Goal: Task Accomplishment & Management: Use online tool/utility

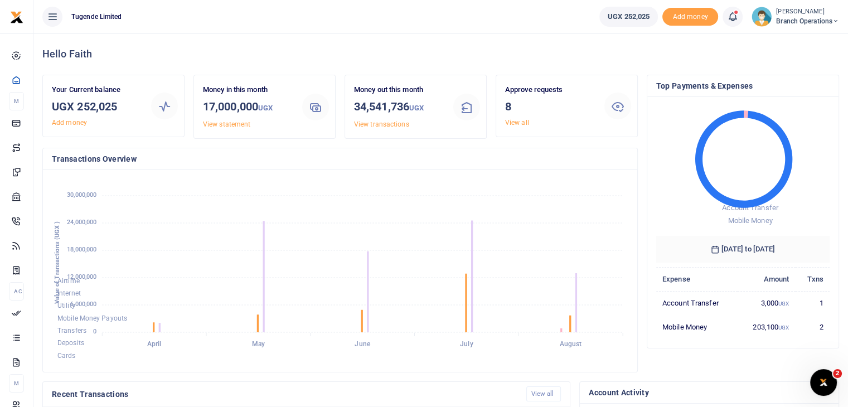
click at [761, 20] on img at bounding box center [762, 17] width 20 height 20
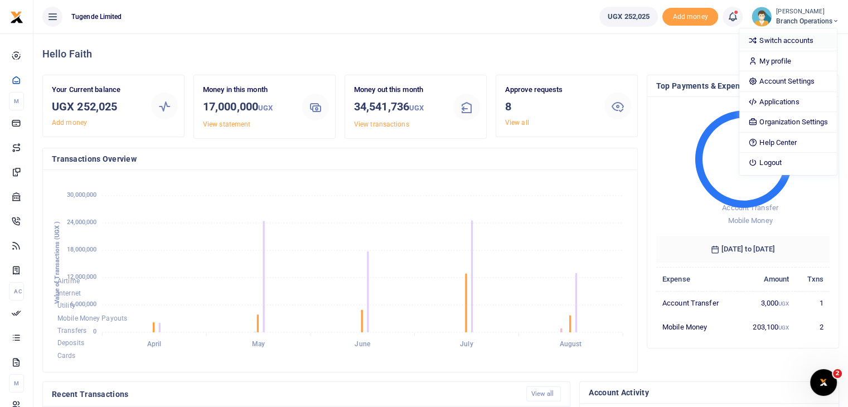
click at [773, 41] on link "Switch accounts" at bounding box center [788, 41] width 98 height 16
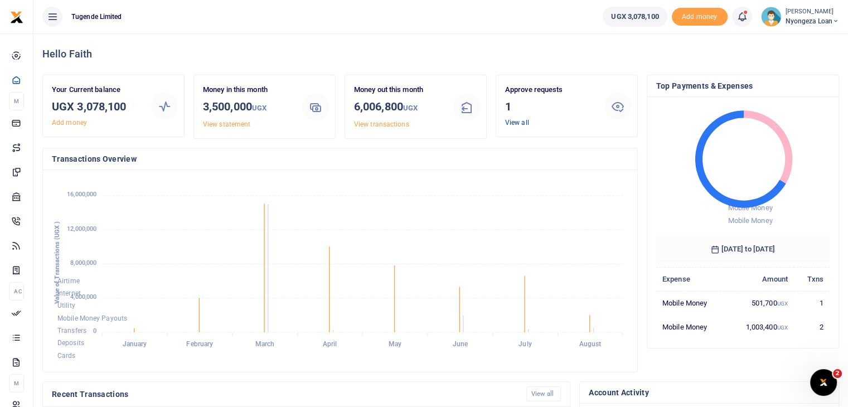
click at [520, 124] on link "View all" at bounding box center [517, 123] width 24 height 8
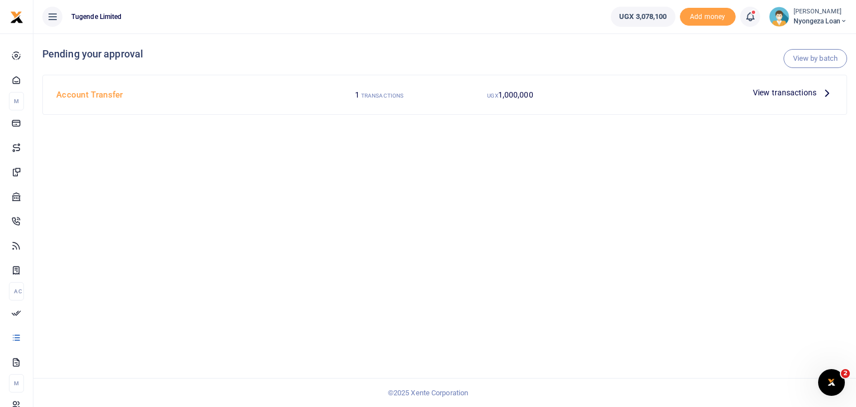
click at [772, 94] on span "View transactions" at bounding box center [785, 92] width 64 height 12
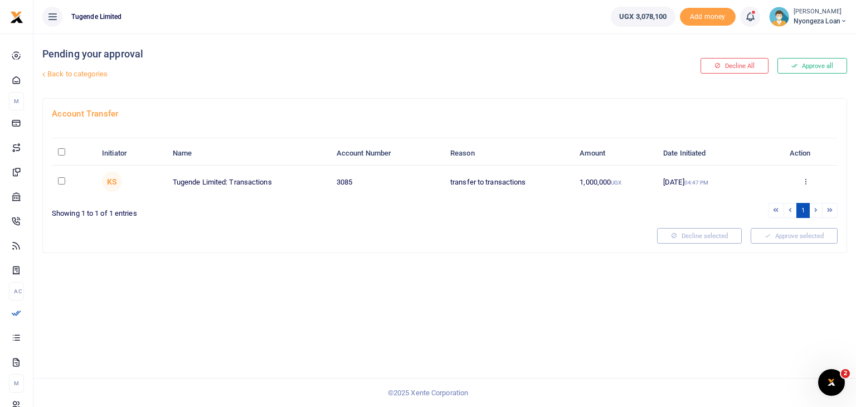
click at [62, 179] on input "checkbox" at bounding box center [61, 180] width 7 height 7
checkbox input "true"
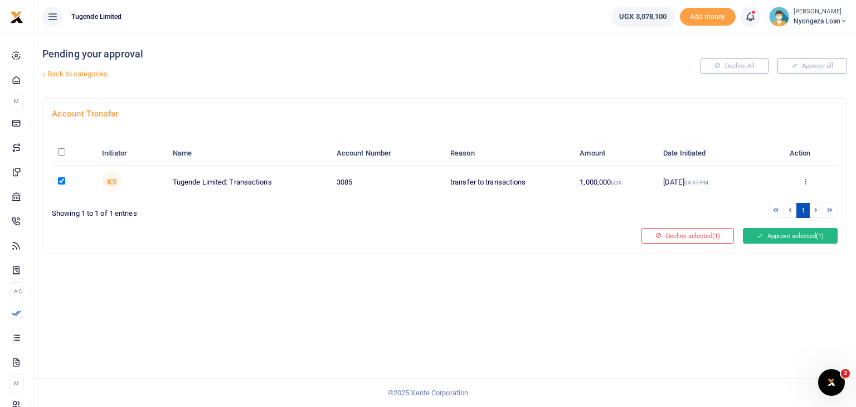
click at [777, 234] on button "Approve selected (1)" at bounding box center [790, 236] width 95 height 16
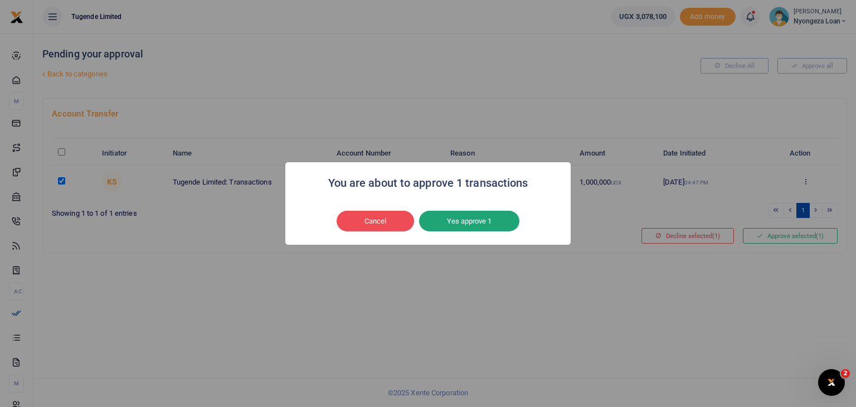
click at [468, 218] on button "Yes approve 1" at bounding box center [469, 221] width 100 height 21
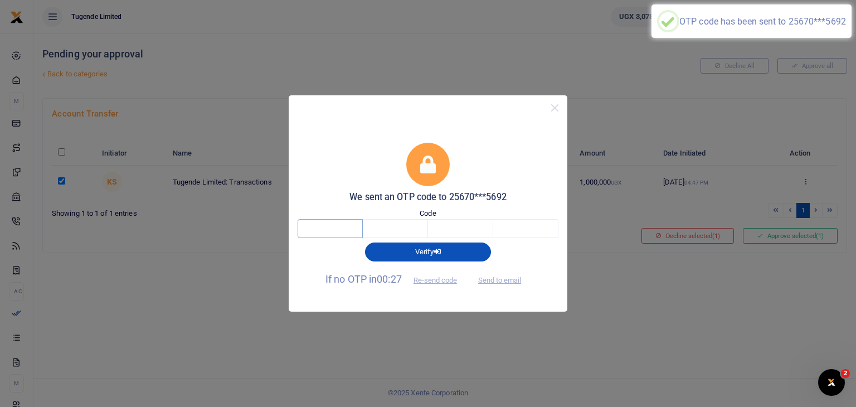
click at [347, 227] on input "text" at bounding box center [330, 228] width 65 height 19
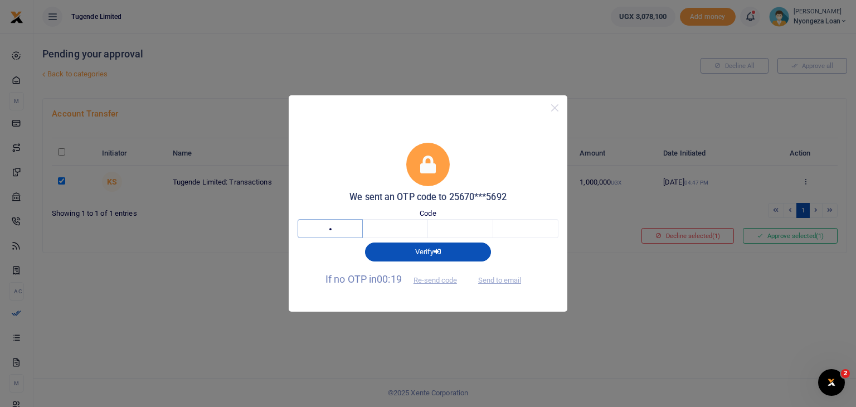
type input "4"
type input "2"
type input "8"
type input "3"
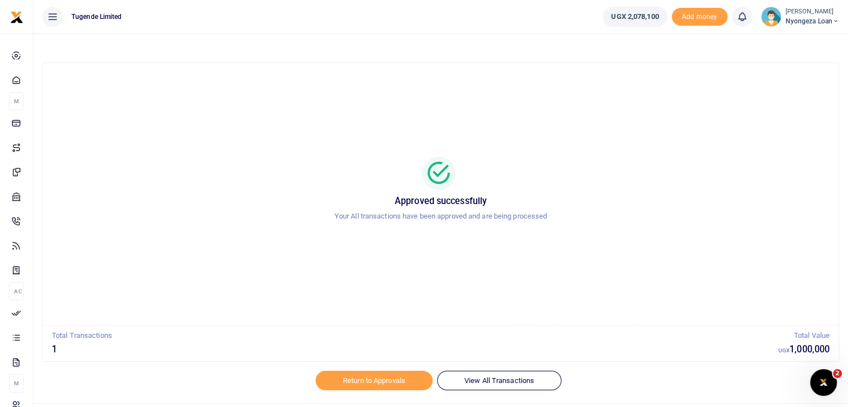
click at [775, 17] on img at bounding box center [771, 17] width 20 height 20
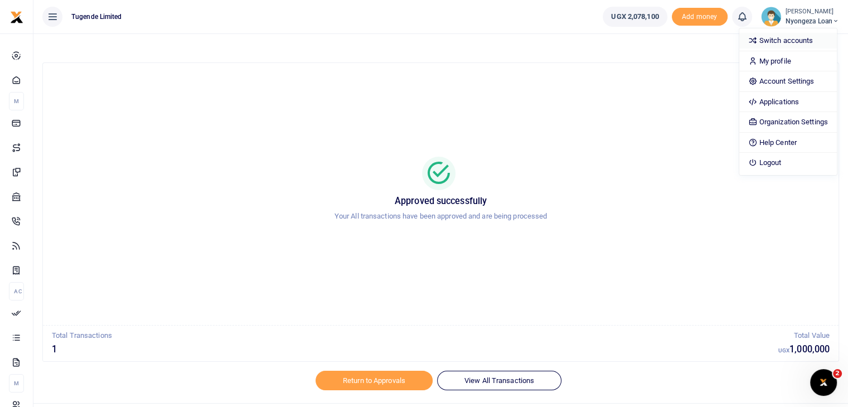
click at [773, 47] on link "Switch accounts" at bounding box center [788, 41] width 98 height 16
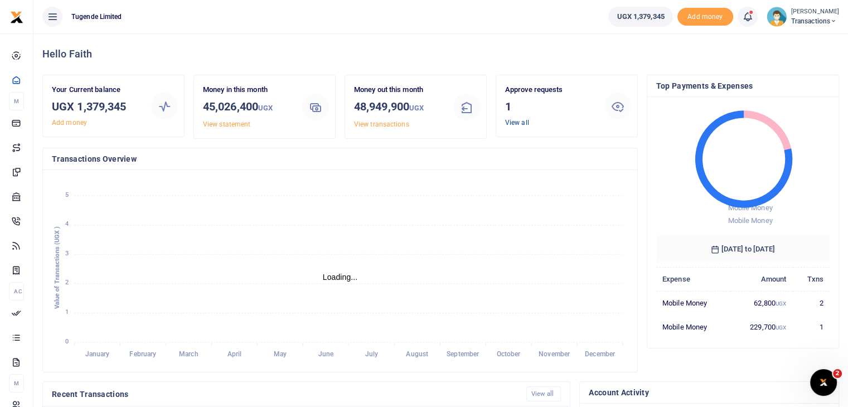
click at [520, 123] on link "View all" at bounding box center [517, 123] width 24 height 8
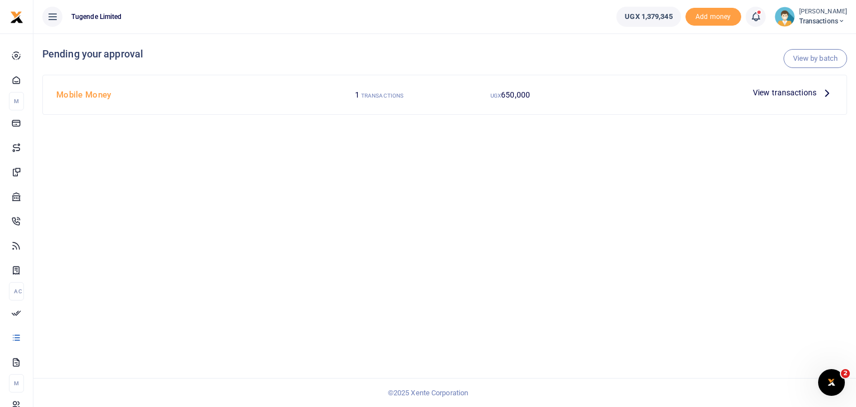
click at [770, 94] on span "View transactions" at bounding box center [785, 92] width 64 height 12
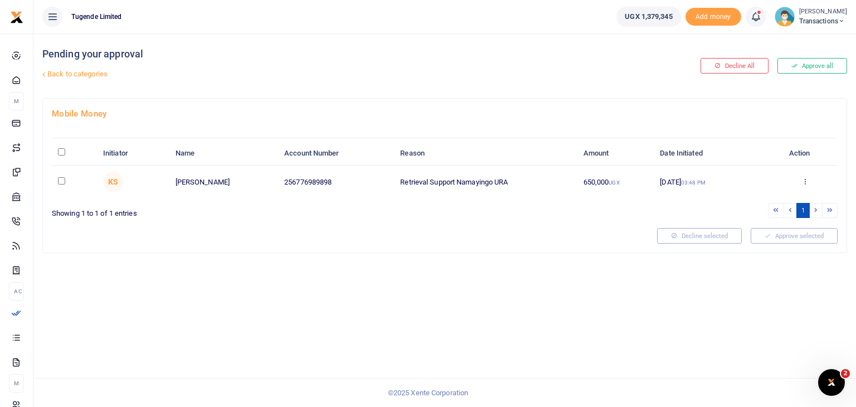
click at [61, 179] on div at bounding box center [428, 203] width 856 height 407
click at [61, 179] on input "checkbox" at bounding box center [61, 180] width 7 height 7
checkbox input "true"
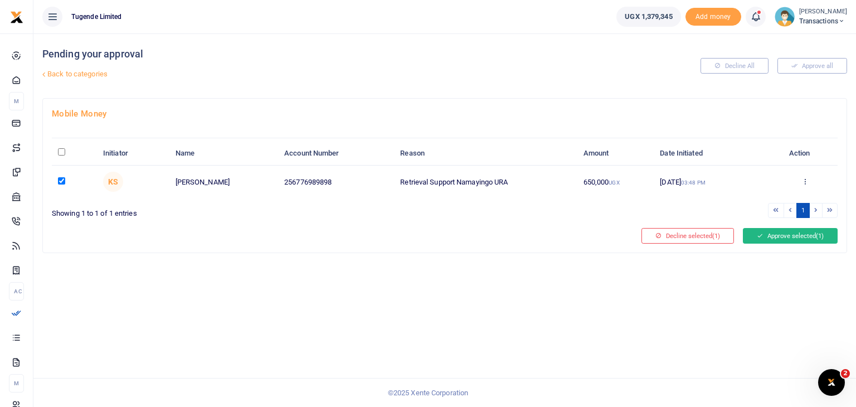
click at [810, 232] on button "Approve selected (1)" at bounding box center [790, 236] width 95 height 16
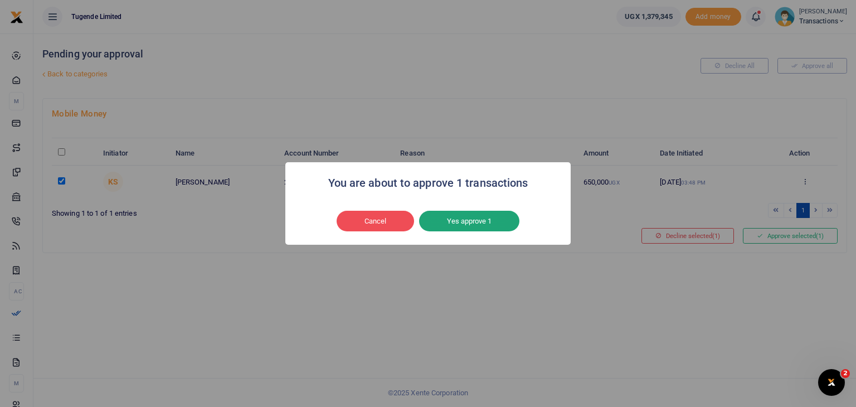
click at [473, 218] on button "Yes approve 1" at bounding box center [469, 221] width 100 height 21
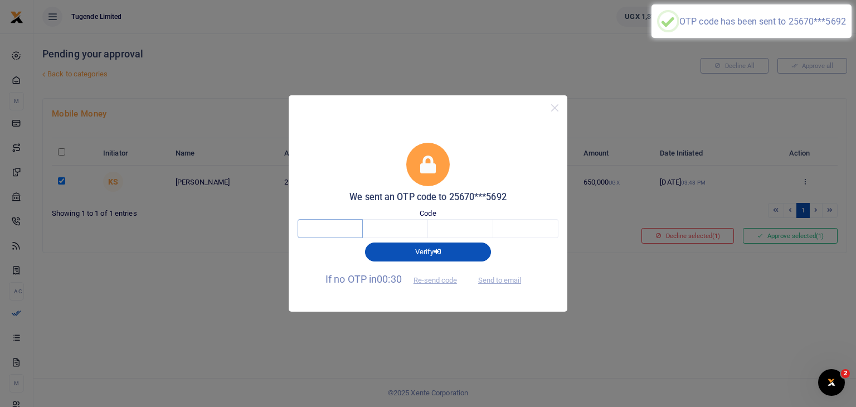
click at [332, 225] on input "text" at bounding box center [330, 228] width 65 height 19
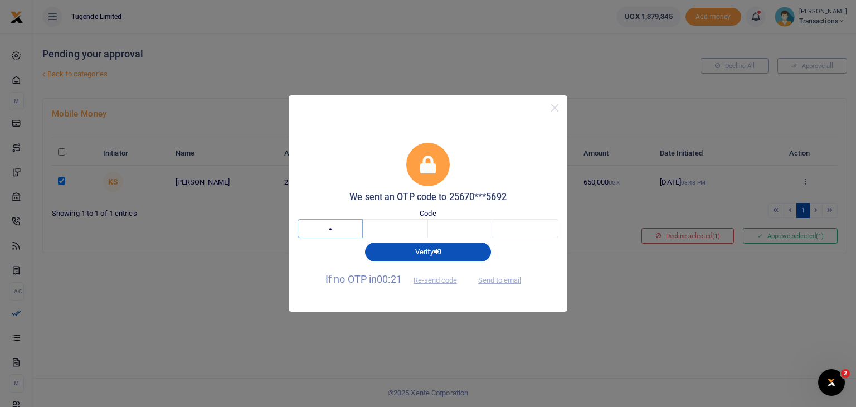
type input "8"
type input "5"
type input "9"
type input "1"
